Goal: Information Seeking & Learning: Find specific fact

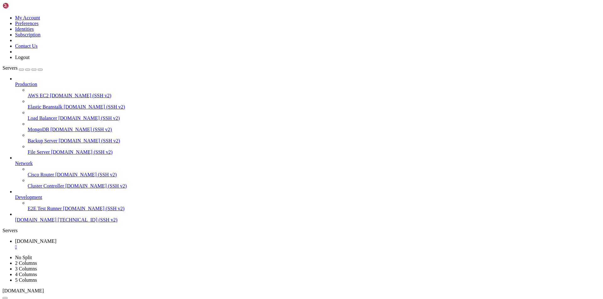
scroll to position [230, 0]
drag, startPoint x: 39, startPoint y: 583, endPoint x: 45, endPoint y: 579, distance: 7.5
drag, startPoint x: 68, startPoint y: 608, endPoint x: 45, endPoint y: 599, distance: 24.4
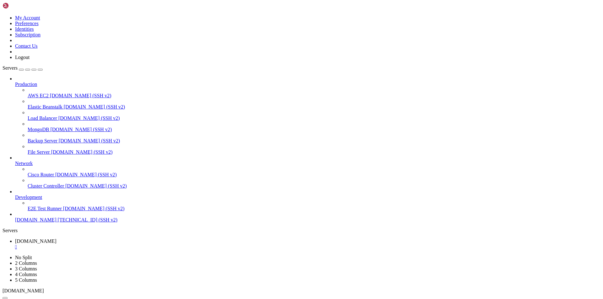
scroll to position [973, 0]
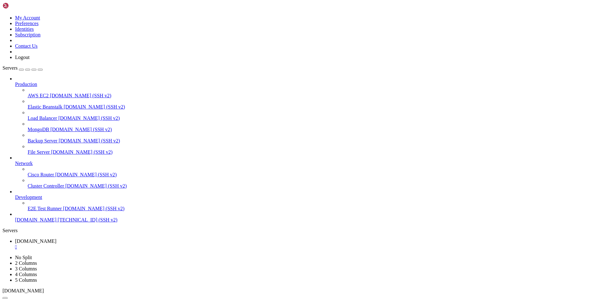
scroll to position [3924, 0]
